Goal: Task Accomplishment & Management: Use online tool/utility

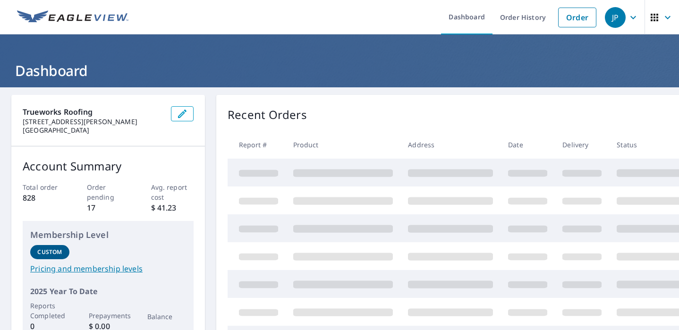
click at [371, 111] on div "Recent Orders" at bounding box center [484, 114] width 512 height 17
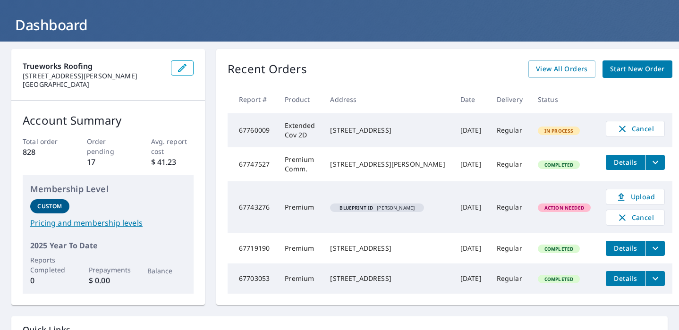
scroll to position [57, 0]
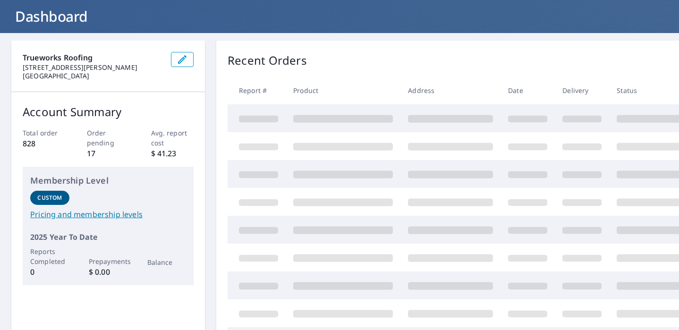
scroll to position [58, 0]
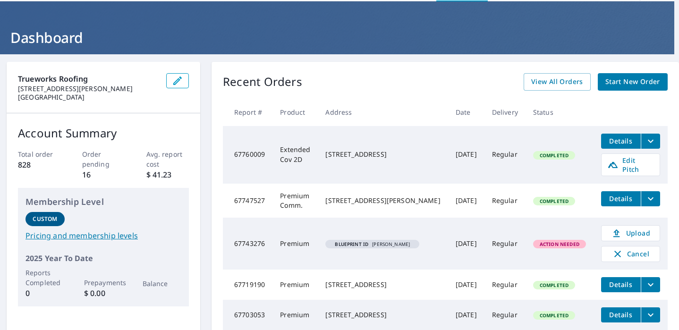
scroll to position [33, 0]
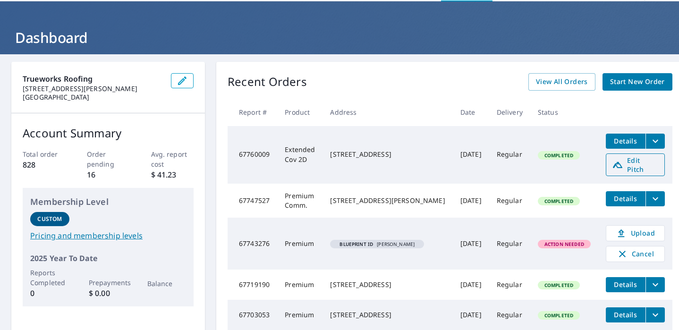
click at [612, 159] on span "Edit Pitch" at bounding box center [635, 165] width 47 height 18
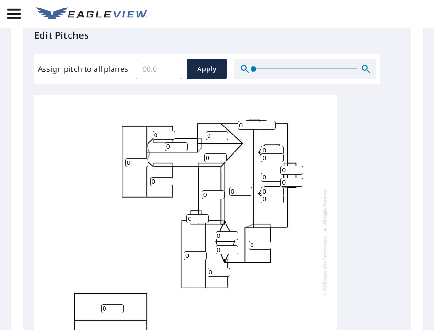
scroll to position [395, 0]
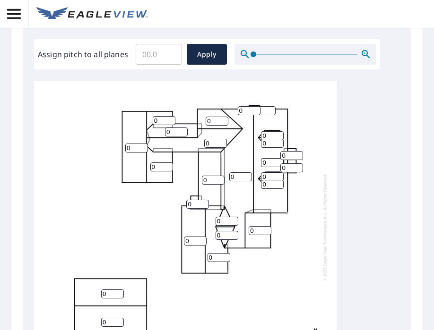
click at [211, 182] on input "0" at bounding box center [213, 180] width 23 height 9
type input "4"
click at [136, 149] on input "0" at bounding box center [136, 148] width 23 height 9
type input "4"
type input "10"
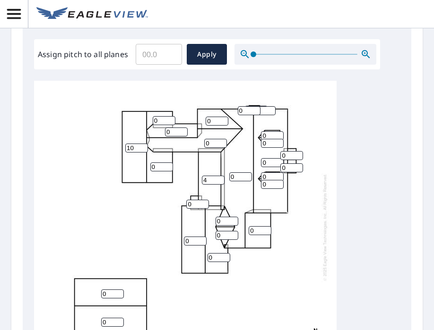
click at [161, 121] on input "0" at bounding box center [164, 120] width 23 height 9
type input "10"
click at [174, 134] on input "0" at bounding box center [176, 132] width 23 height 9
type input "10"
click at [154, 169] on input "0" at bounding box center [161, 166] width 23 height 9
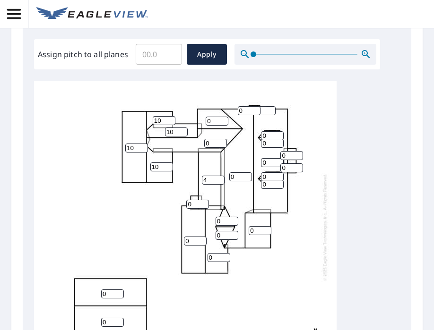
type input "10"
click at [212, 122] on input "0" at bounding box center [216, 121] width 23 height 9
type input "10"
click at [212, 141] on input "0" at bounding box center [215, 143] width 23 height 9
type input "10"
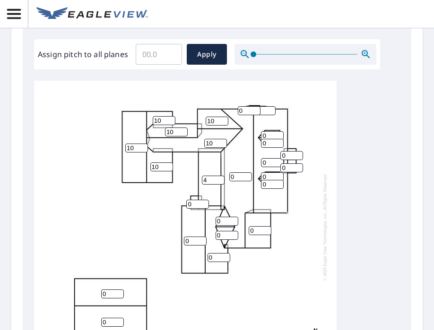
click at [246, 111] on input "0" at bounding box center [249, 110] width 23 height 9
type input "10"
click at [273, 137] on input "0" at bounding box center [272, 135] width 23 height 9
type input "10"
click at [267, 142] on input "0" at bounding box center [272, 143] width 23 height 9
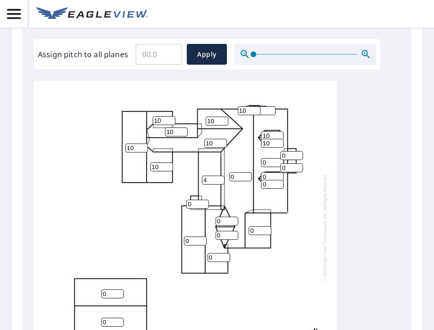
type input "10"
click at [291, 158] on input "0" at bounding box center [291, 155] width 23 height 9
type input "10"
click at [286, 168] on input "0" at bounding box center [291, 167] width 23 height 9
type input "10"
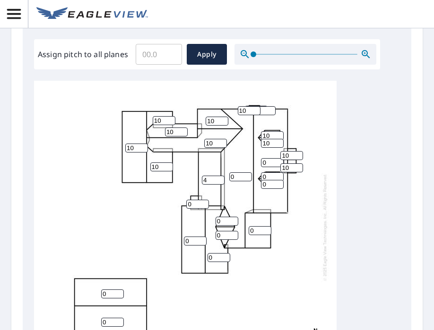
click at [266, 160] on input "0" at bounding box center [272, 162] width 23 height 9
type input "10"
click at [269, 180] on input "0" at bounding box center [272, 184] width 23 height 9
click at [270, 177] on input "0" at bounding box center [272, 176] width 23 height 9
type input "10"
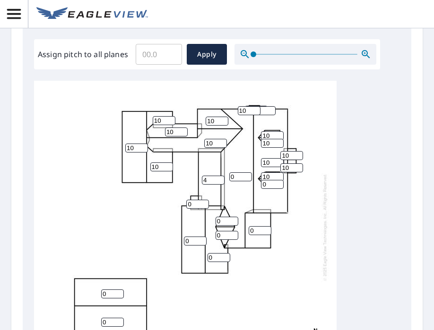
click at [268, 185] on input "0" at bounding box center [272, 184] width 23 height 9
type input "10"
click at [238, 175] on input "0" at bounding box center [240, 176] width 23 height 9
type input "10"
click at [194, 205] on input "0" at bounding box center [197, 204] width 23 height 9
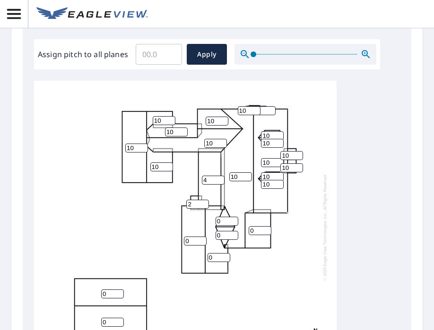
type input "2"
click at [225, 222] on input "0" at bounding box center [226, 221] width 23 height 9
type input "2"
click at [221, 236] on input "0" at bounding box center [226, 235] width 23 height 9
type input "2"
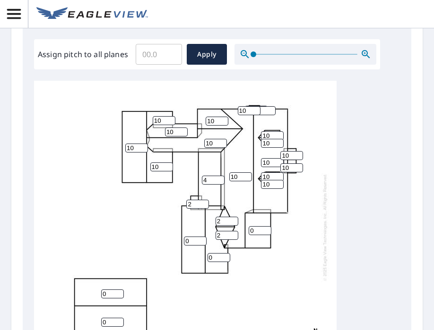
click at [190, 239] on input "0" at bounding box center [195, 241] width 23 height 9
type input "10"
click at [217, 256] on input "0" at bounding box center [218, 257] width 23 height 9
type input "10"
click at [255, 229] on input "0" at bounding box center [259, 230] width 23 height 9
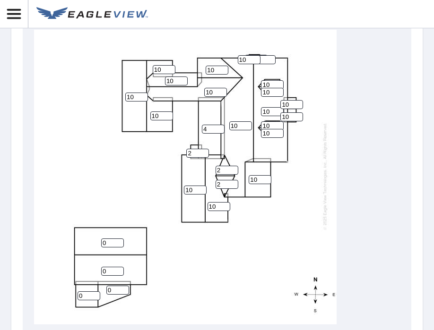
scroll to position [452, 0]
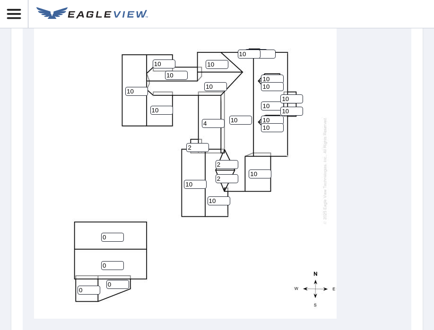
type input "10"
click at [108, 239] on input "0" at bounding box center [112, 237] width 23 height 9
type input "10"
click at [106, 264] on input "0" at bounding box center [112, 265] width 23 height 9
type input "10"
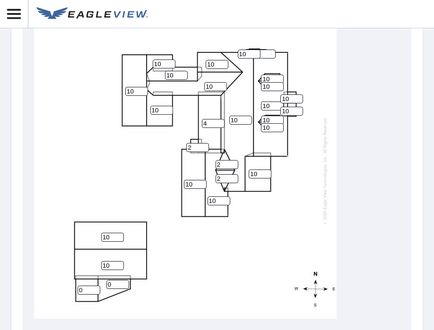
click at [85, 290] on input "0" at bounding box center [88, 290] width 23 height 9
type input "4"
click at [111, 287] on input "0" at bounding box center [117, 284] width 23 height 9
type input "4"
click at [240, 271] on div "10 10 10 10 10 4 10 10 10 10 10 10 10 4 4 10 2 2 10 2 10 10 10 10 10 0 0 10" at bounding box center [185, 170] width 302 height 297
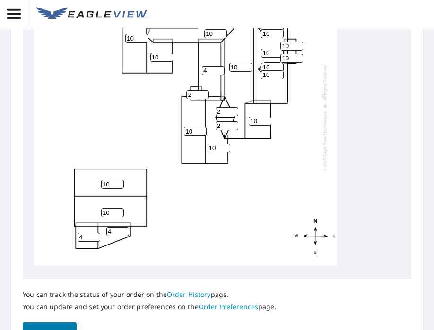
scroll to position [568, 0]
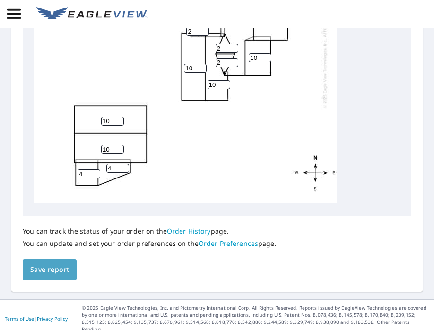
click at [53, 268] on span "Save report" at bounding box center [49, 270] width 39 height 12
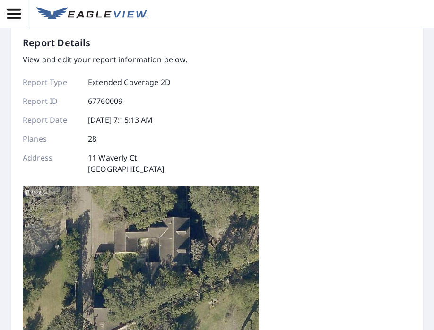
scroll to position [0, 0]
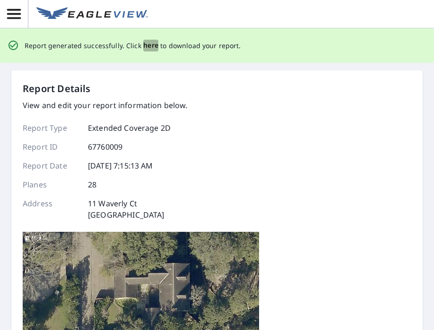
click at [147, 44] on span "here" at bounding box center [151, 46] width 16 height 12
